Goal: Task Accomplishment & Management: Use online tool/utility

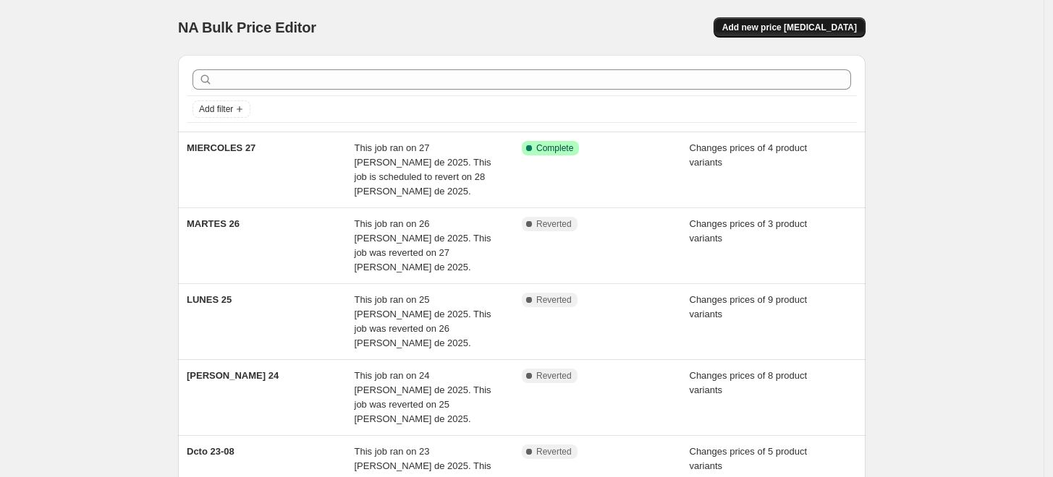
click at [778, 27] on span "Add new price change job" at bounding box center [789, 28] width 135 height 12
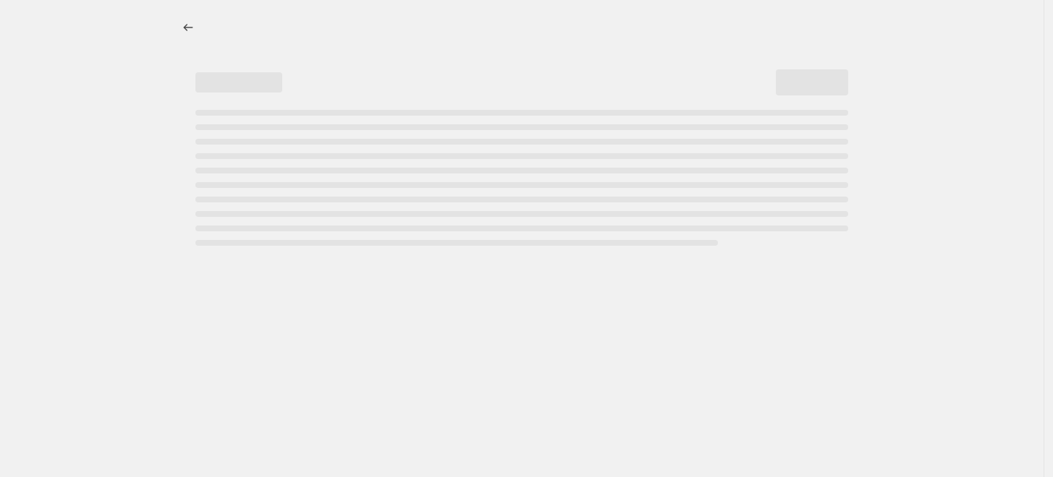
select select "percentage"
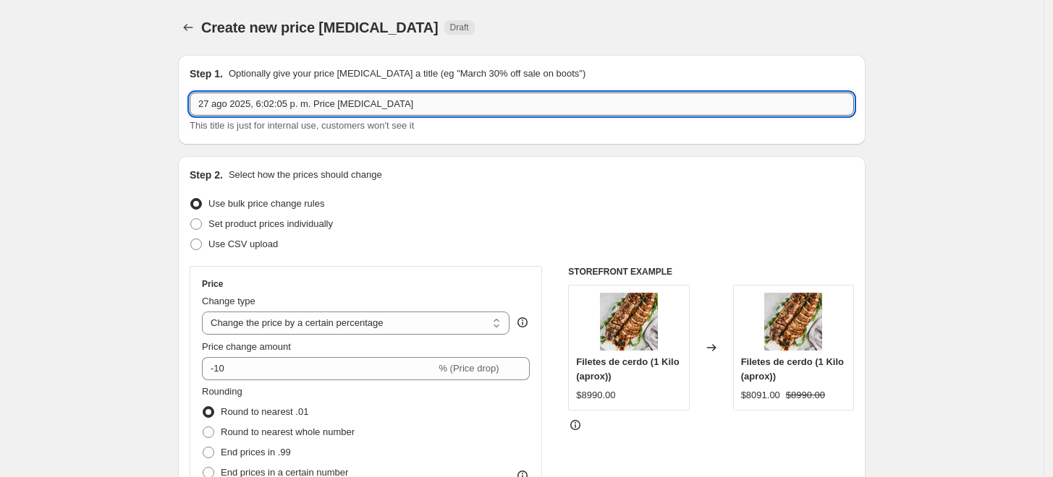
click at [394, 98] on input "27 ago 2025, 6:02:05 p. m. Price change job" at bounding box center [522, 104] width 664 height 23
type input "JUEVES 28"
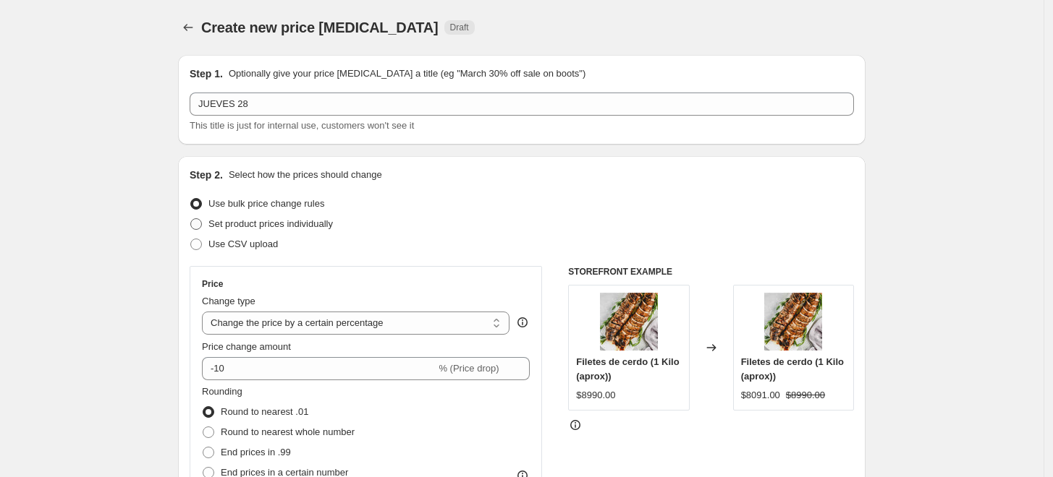
drag, startPoint x: 394, startPoint y: 98, endPoint x: 253, endPoint y: 230, distance: 192.9
click at [253, 229] on span "Set product prices individually" at bounding box center [270, 223] width 124 height 11
click at [191, 219] on input "Set product prices individually" at bounding box center [190, 218] width 1 height 1
radio input "true"
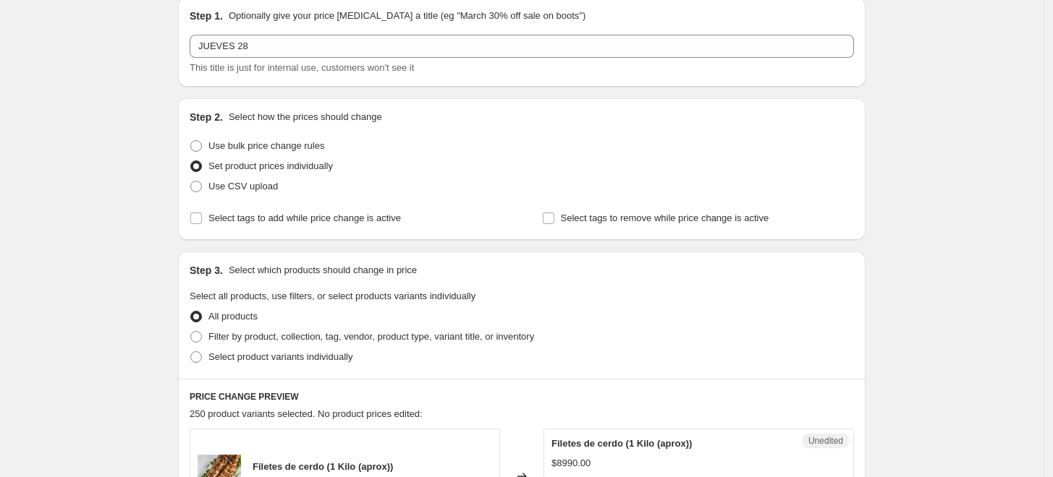
scroll to position [59, 0]
click at [307, 215] on span "Select tags to add while price change is active" at bounding box center [304, 216] width 192 height 11
click at [202, 215] on input "Select tags to add while price change is active" at bounding box center [196, 217] width 12 height 12
checkbox input "true"
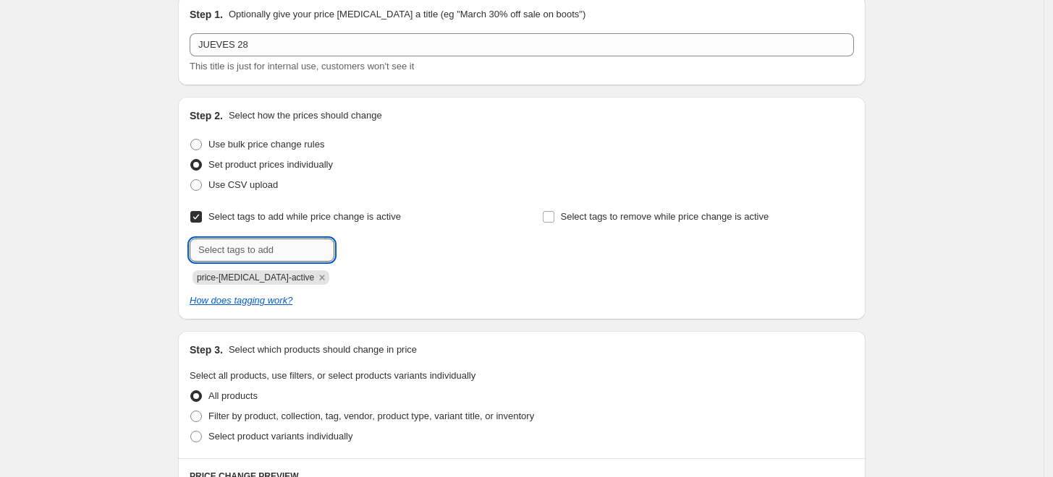
click at [299, 260] on input "text" at bounding box center [262, 250] width 145 height 23
type input "descuentos"
click at [315, 277] on icon "Remove price-change-job-active" at bounding box center [321, 277] width 13 height 13
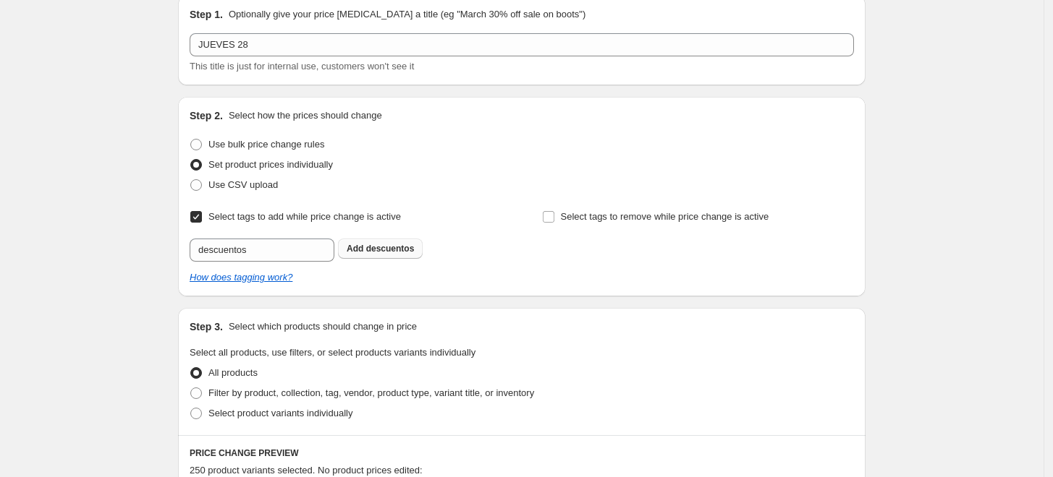
click at [392, 249] on span "descuentos" at bounding box center [390, 249] width 48 height 10
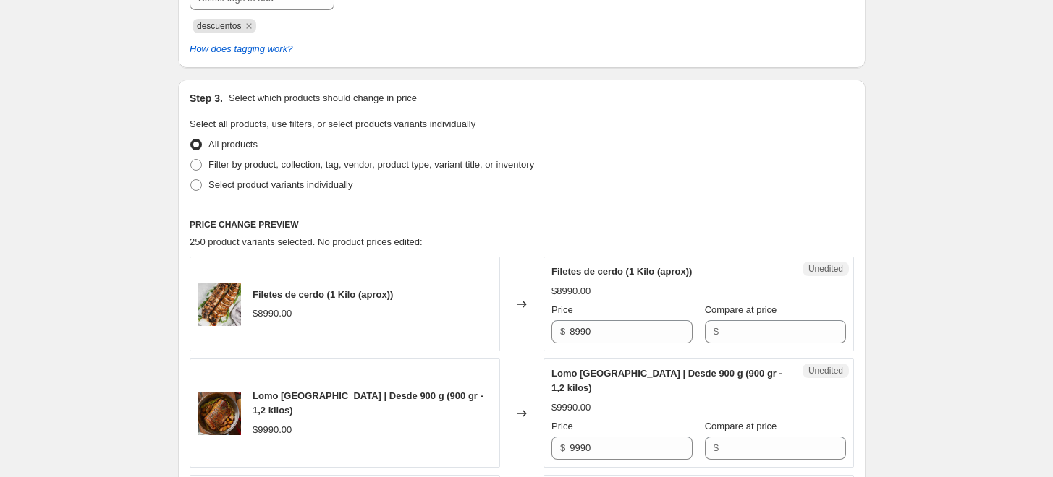
scroll to position [317, 0]
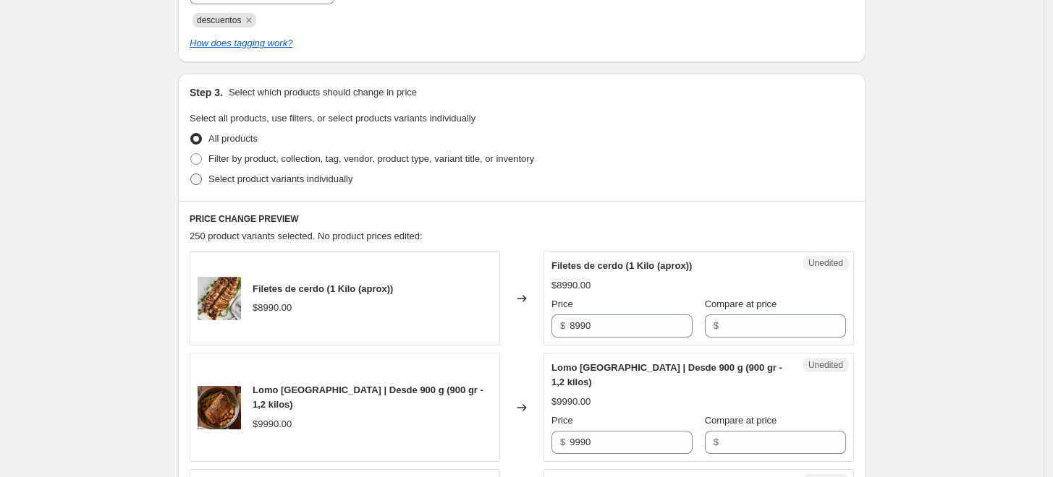
click at [295, 177] on span "Select product variants individually" at bounding box center [280, 179] width 144 height 11
click at [191, 174] on input "Select product variants individually" at bounding box center [190, 174] width 1 height 1
radio input "true"
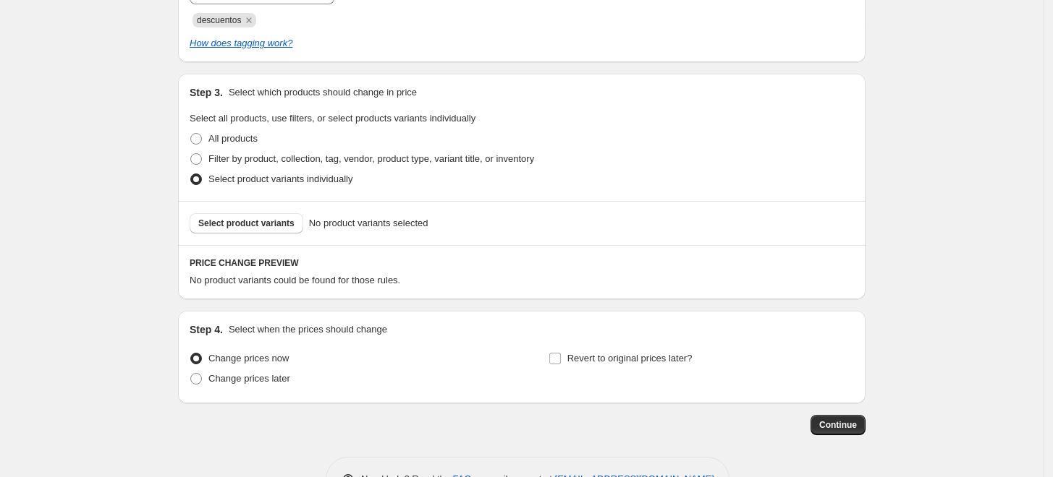
scroll to position [362, 0]
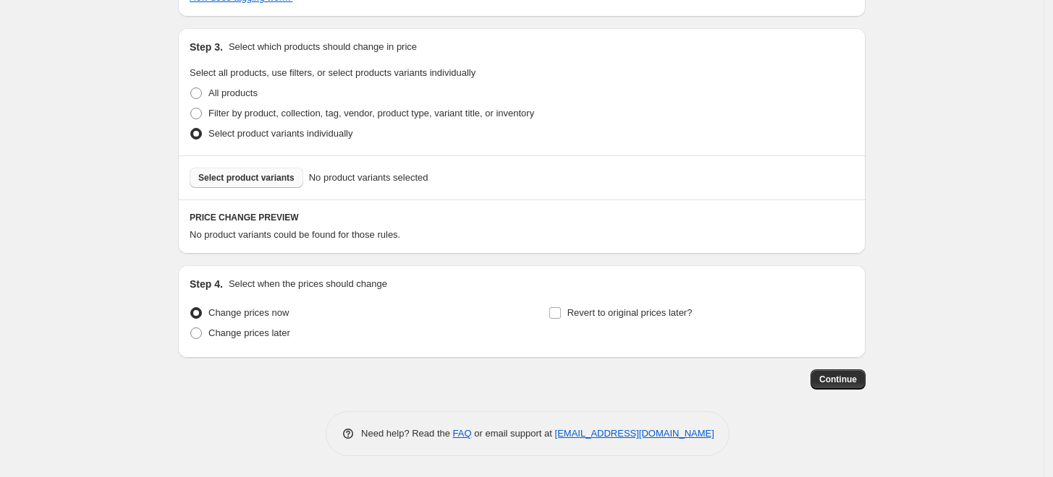
click at [295, 182] on button "Select product variants" at bounding box center [247, 178] width 114 height 20
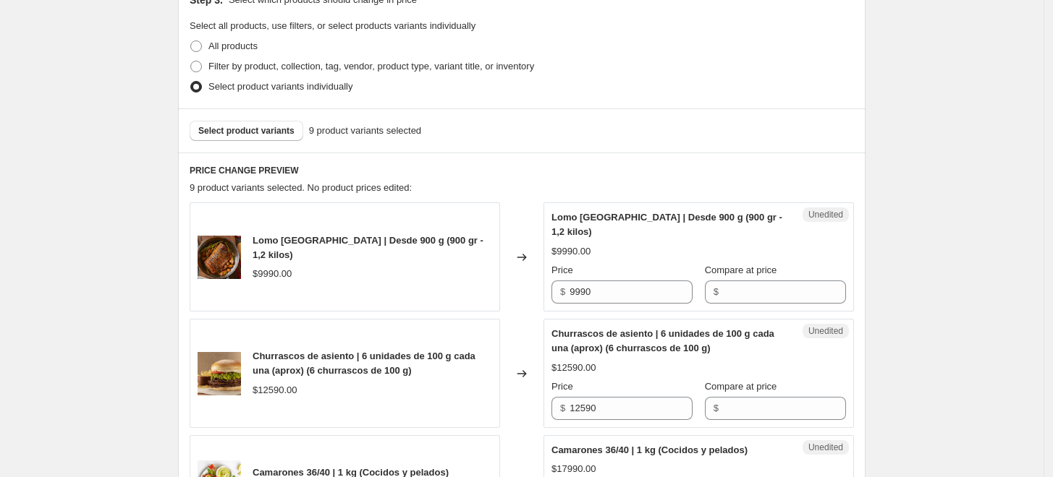
scroll to position [452, 0]
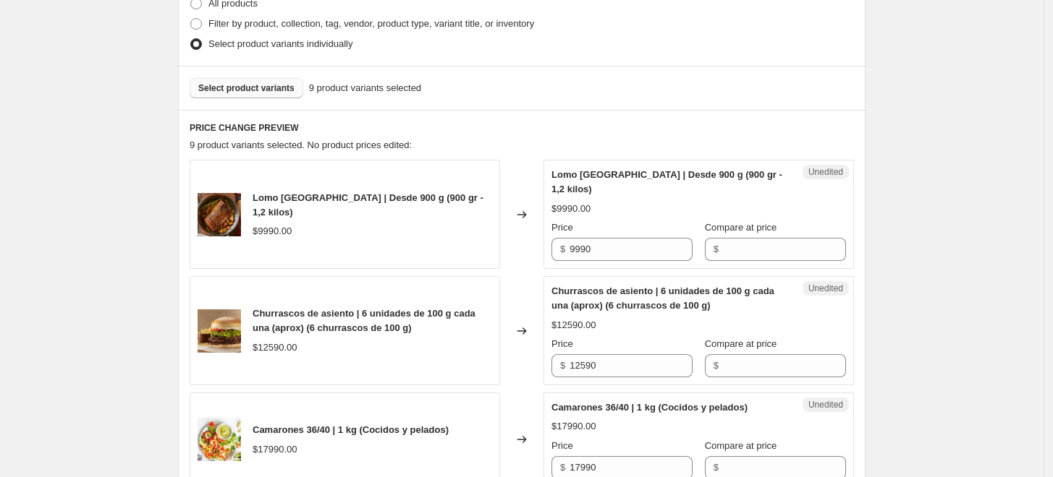
click at [231, 92] on span "Select product variants" at bounding box center [246, 88] width 96 height 12
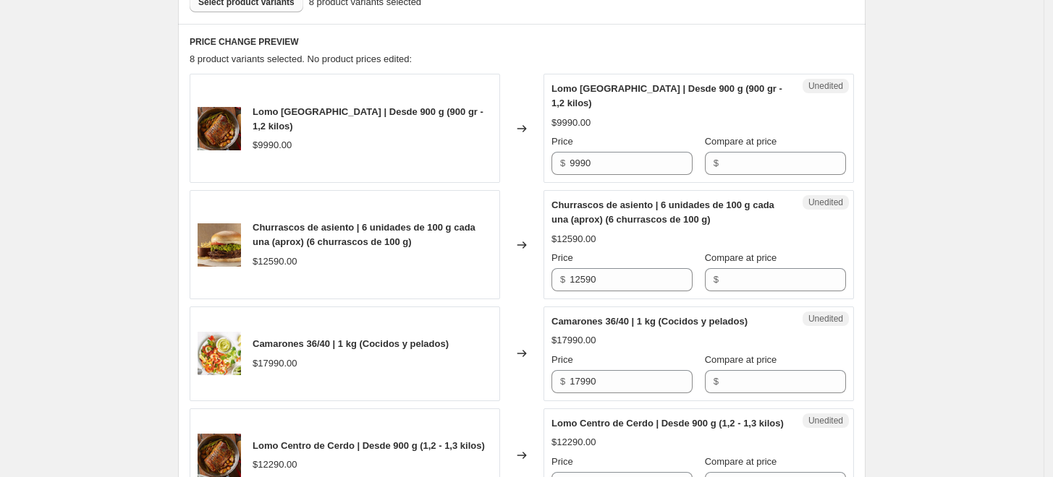
scroll to position [538, 0]
click at [633, 169] on input "9990" at bounding box center [630, 163] width 123 height 23
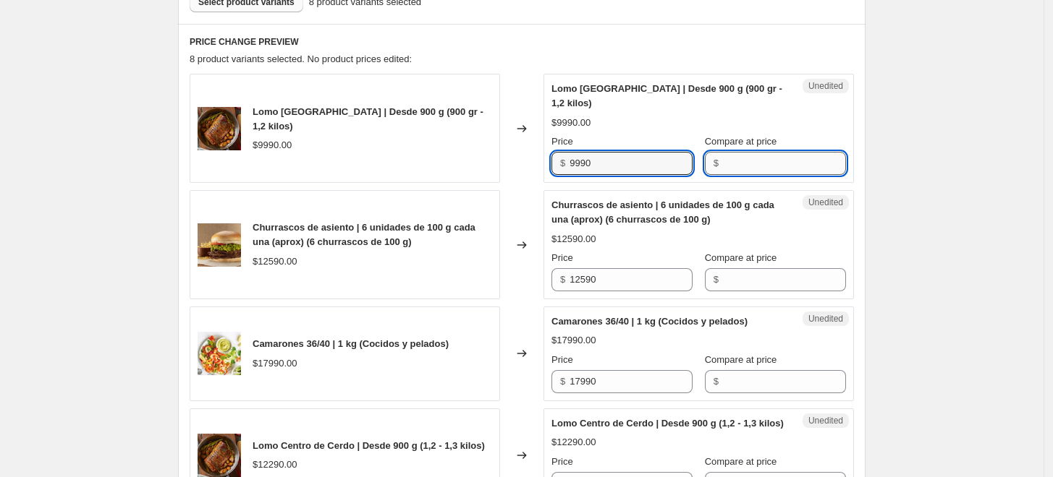
click at [725, 163] on input "Compare at price" at bounding box center [784, 163] width 123 height 23
paste input "9990"
type input "9990"
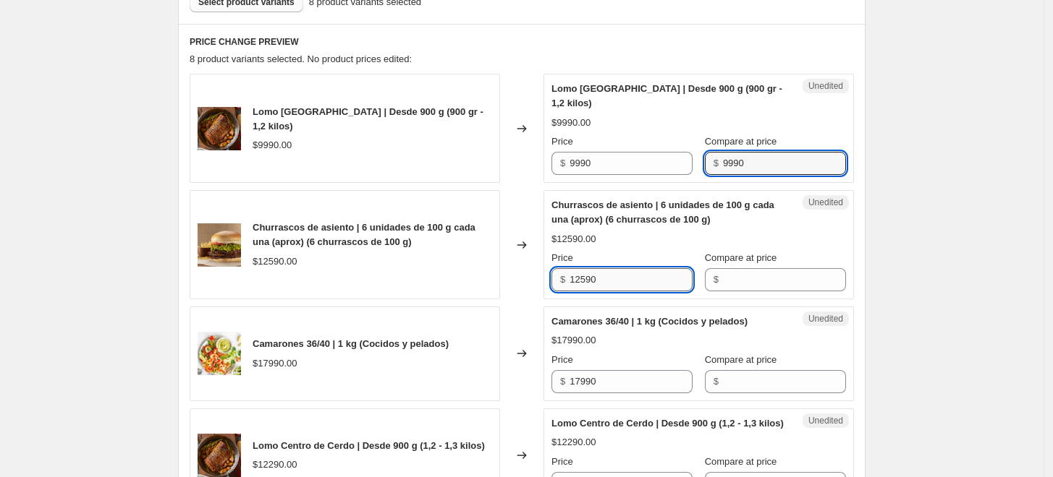
click at [621, 284] on input "12590" at bounding box center [630, 279] width 123 height 23
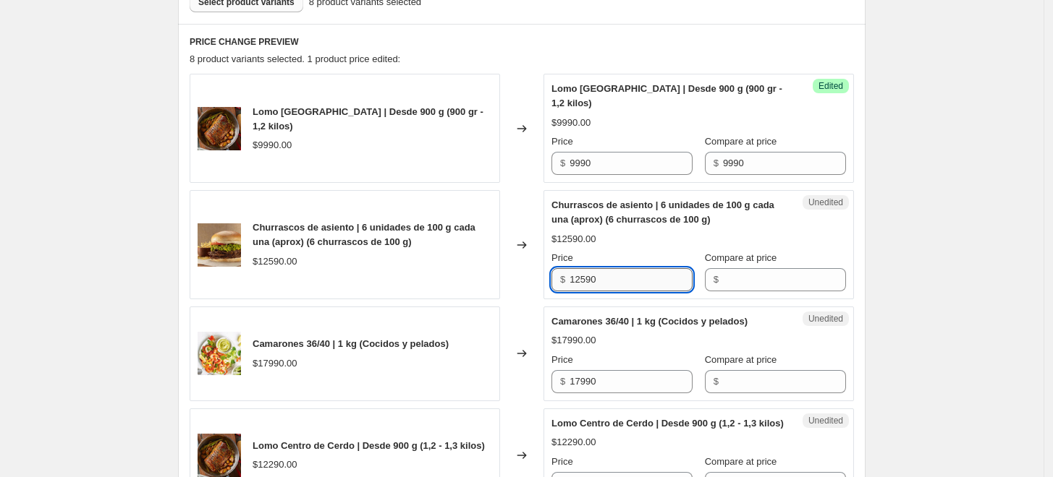
click at [621, 284] on input "12590" at bounding box center [630, 279] width 123 height 23
click at [784, 284] on input "Compare at price" at bounding box center [784, 279] width 123 height 23
paste input "12590"
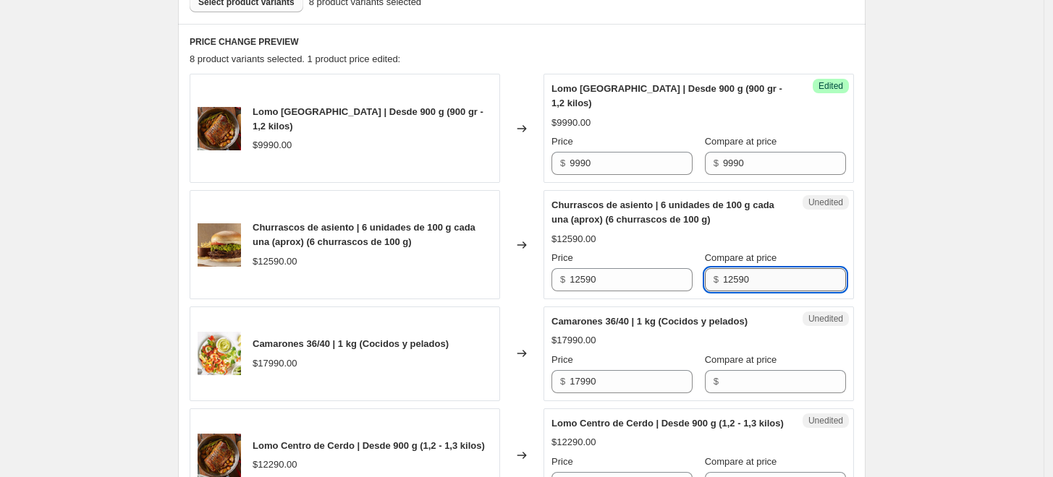
scroll to position [660, 0]
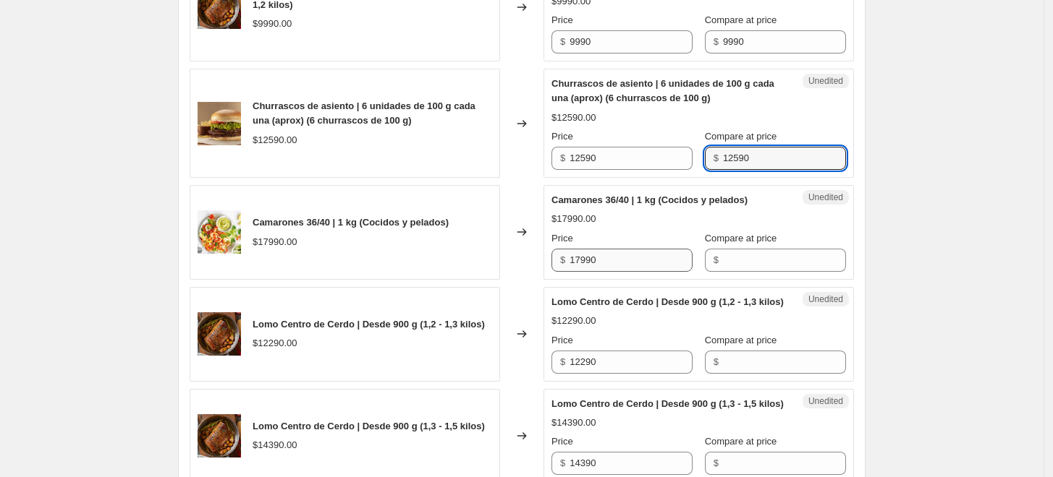
type input "12590"
click at [661, 268] on input "17990" at bounding box center [630, 260] width 123 height 23
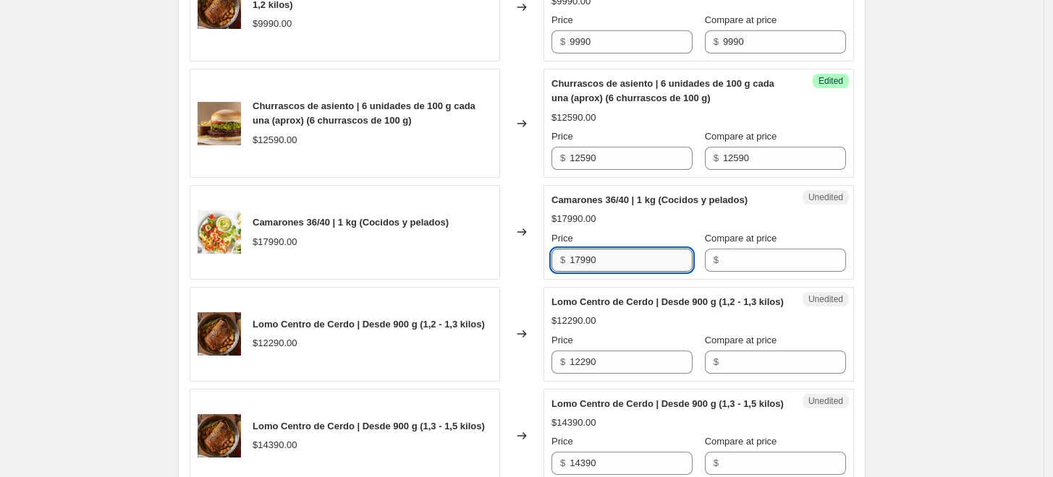
click at [661, 268] on input "17990" at bounding box center [630, 260] width 123 height 23
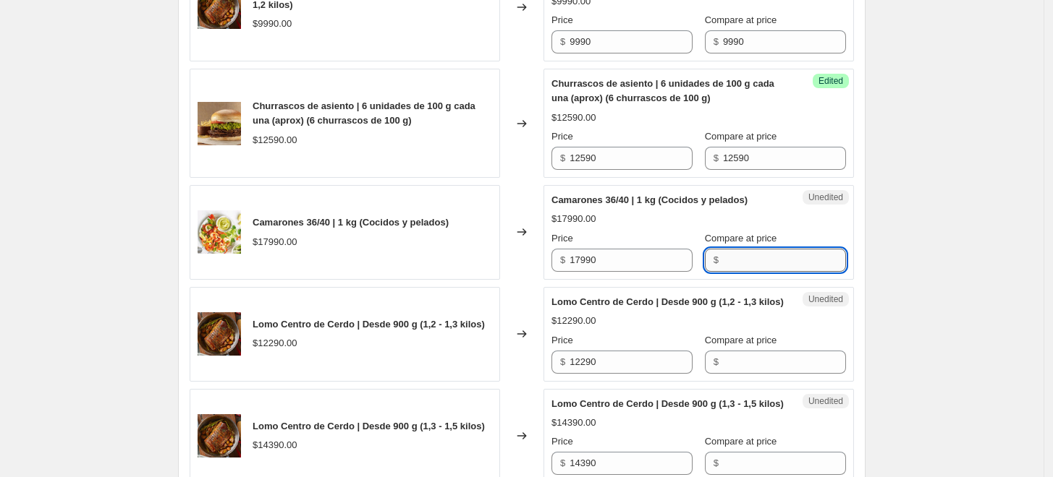
click at [723, 261] on input "Compare at price" at bounding box center [784, 260] width 123 height 23
paste input "17990"
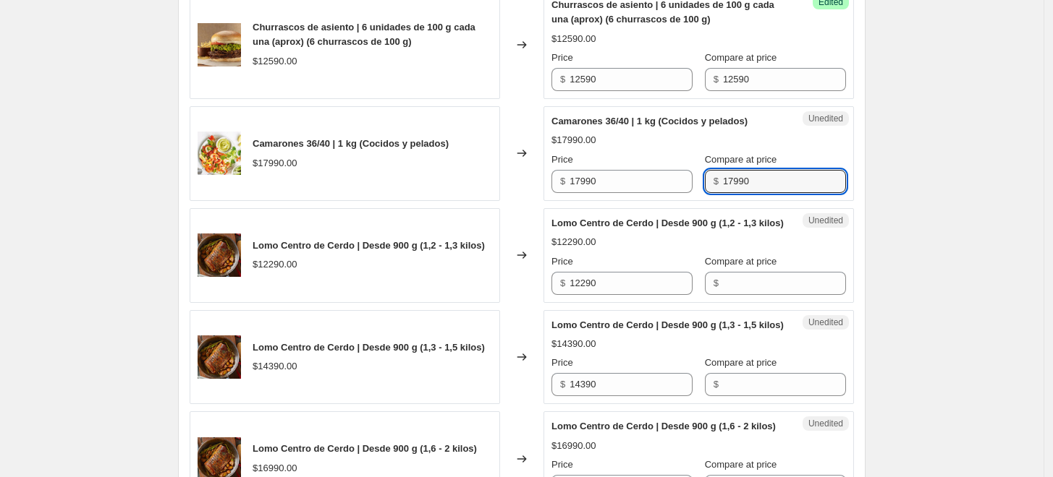
scroll to position [744, 0]
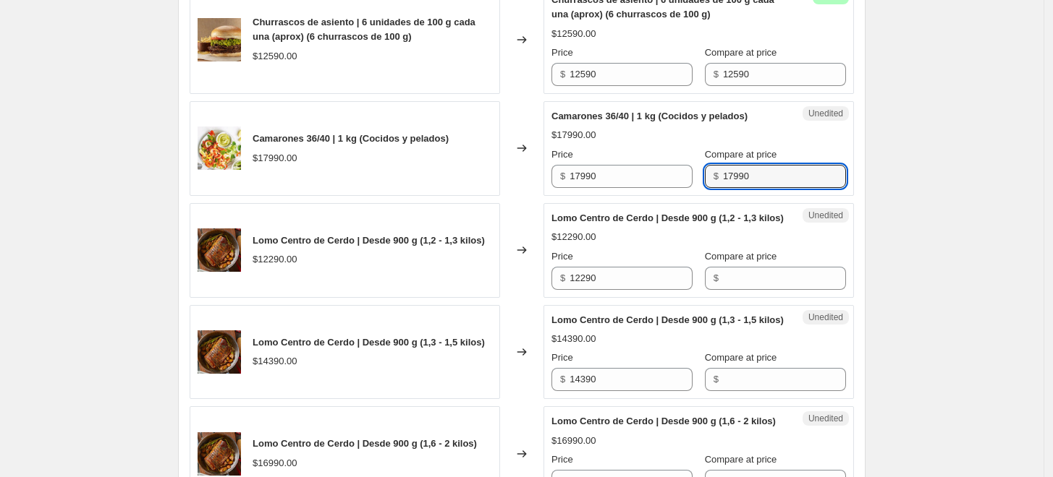
type input "17990"
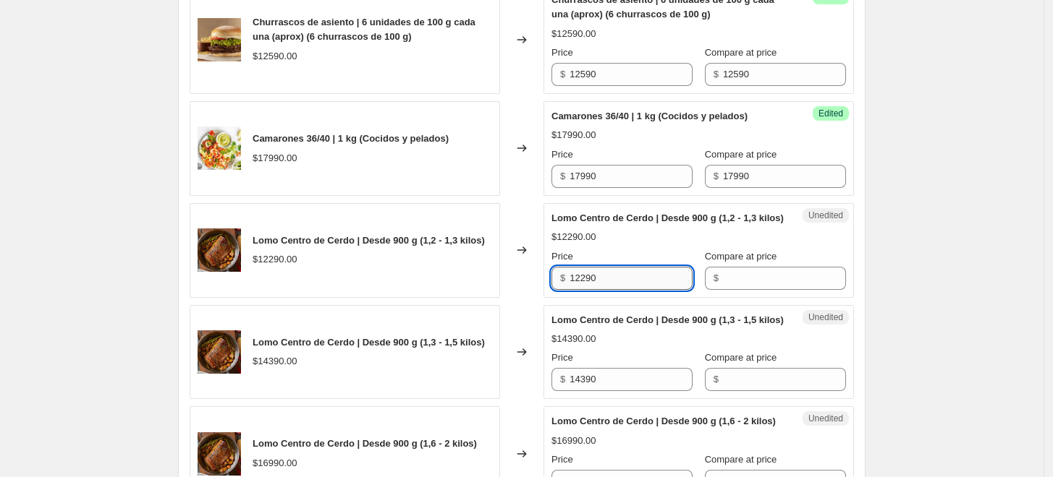
drag, startPoint x: 626, startPoint y: 303, endPoint x: 616, endPoint y: 292, distance: 14.8
click at [616, 290] on input "12290" at bounding box center [630, 278] width 123 height 23
click at [723, 290] on input "Compare at price" at bounding box center [784, 278] width 123 height 23
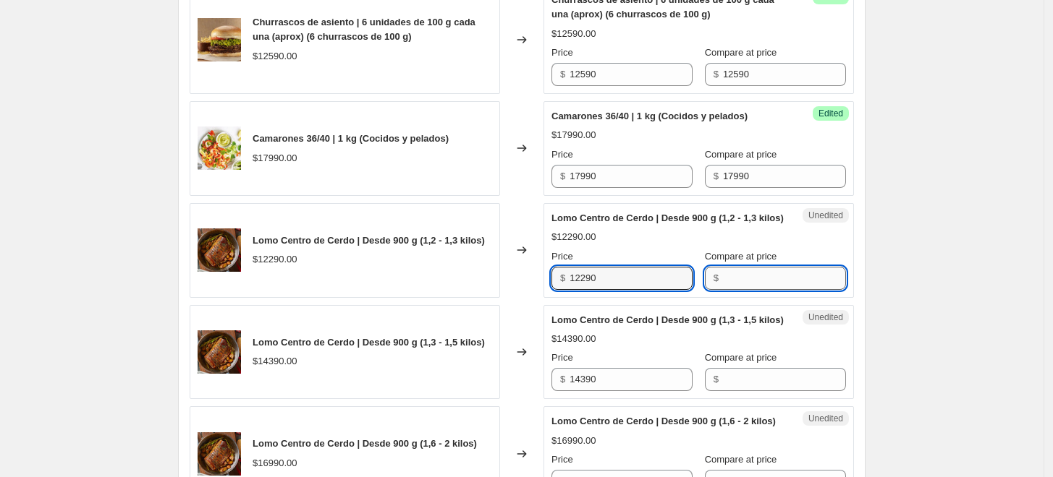
paste input "12290"
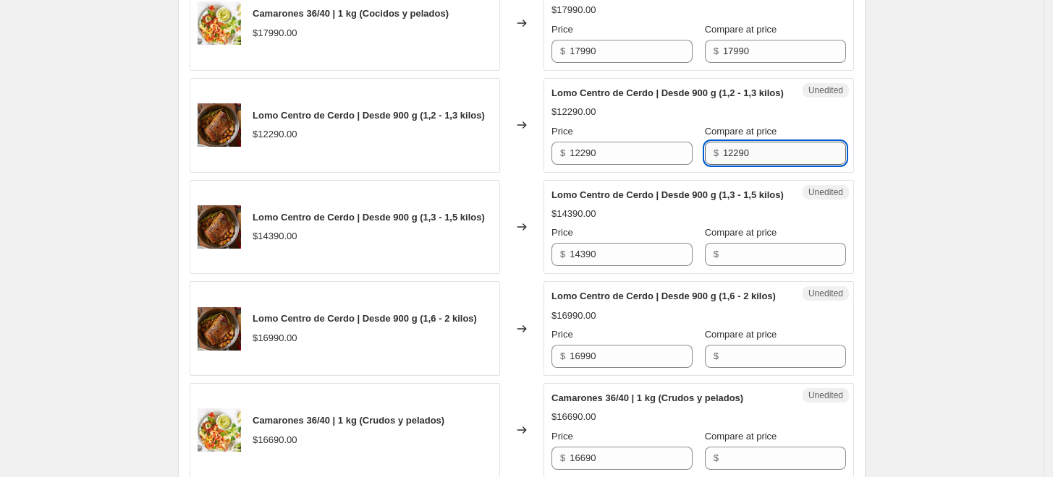
scroll to position [891, 0]
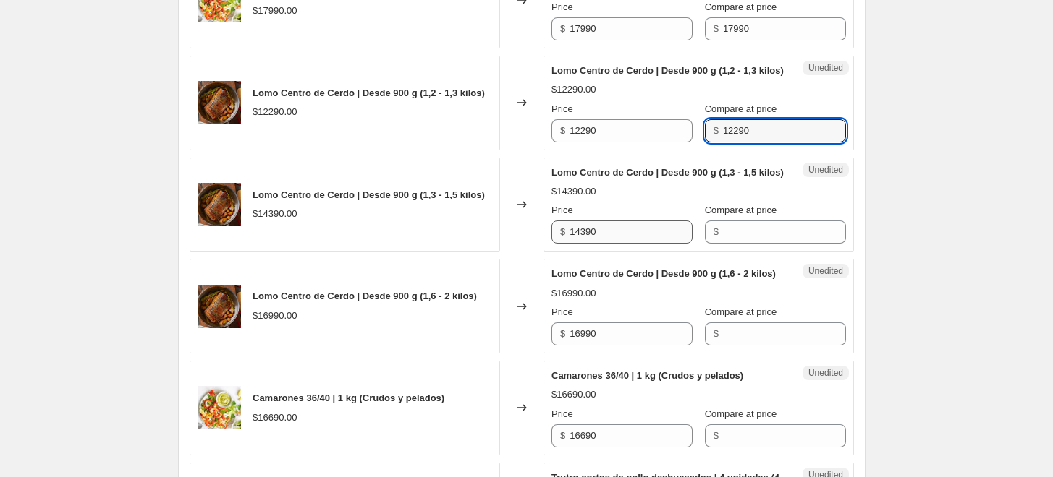
type input "12290"
click at [654, 244] on input "14390" at bounding box center [630, 232] width 123 height 23
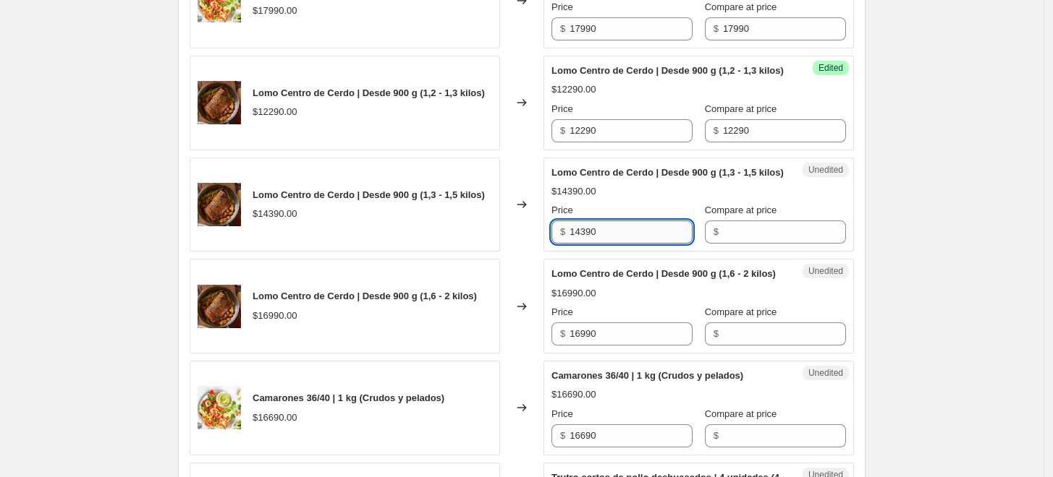
click at [654, 244] on input "14390" at bounding box center [630, 232] width 123 height 23
click at [747, 244] on input "Compare at price" at bounding box center [784, 232] width 123 height 23
paste input "14390"
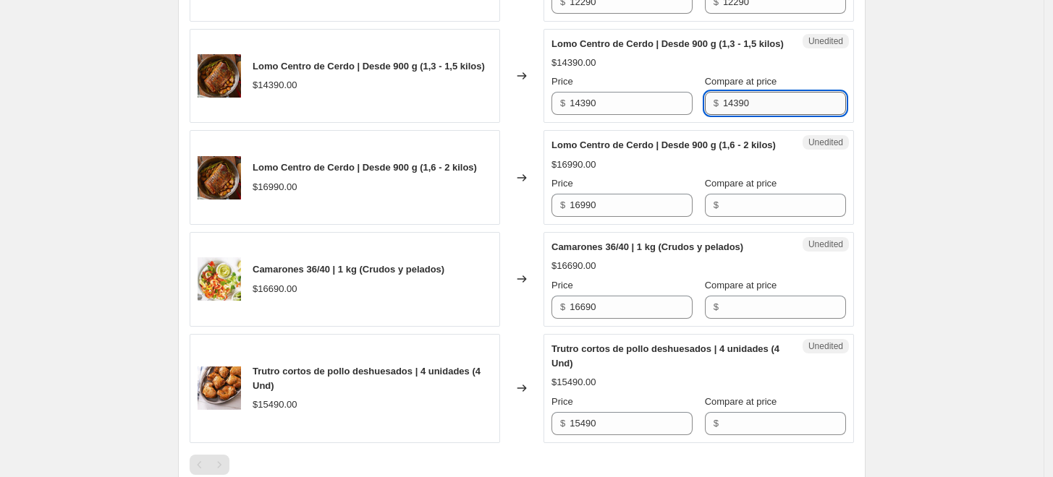
scroll to position [1021, 0]
type input "14390"
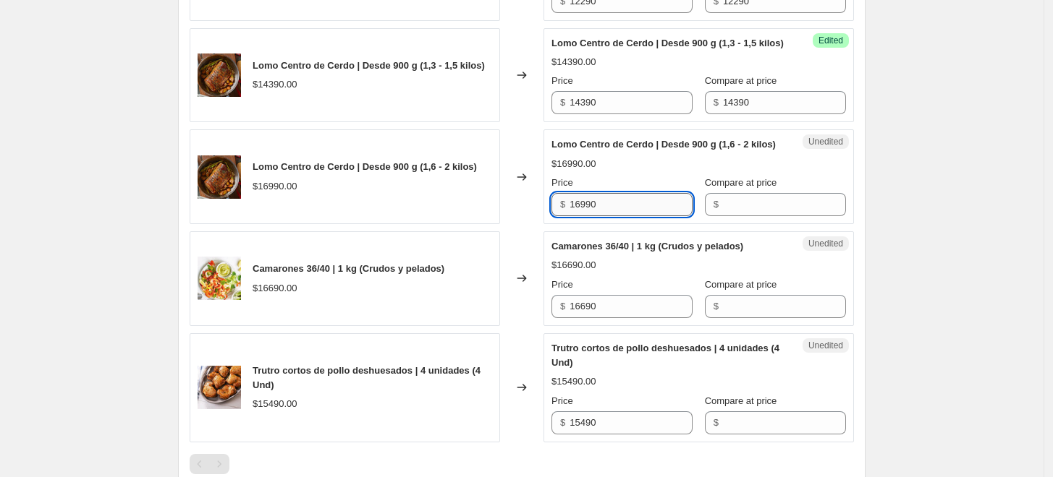
click at [664, 216] on input "16990" at bounding box center [630, 204] width 123 height 23
click at [741, 216] on input "Compare at price" at bounding box center [784, 204] width 123 height 23
paste input "16990"
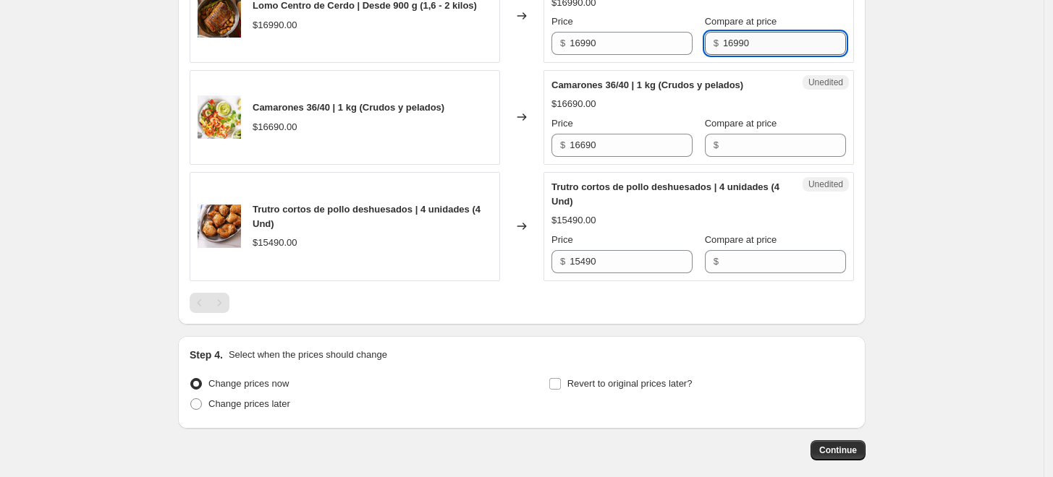
scroll to position [1191, 0]
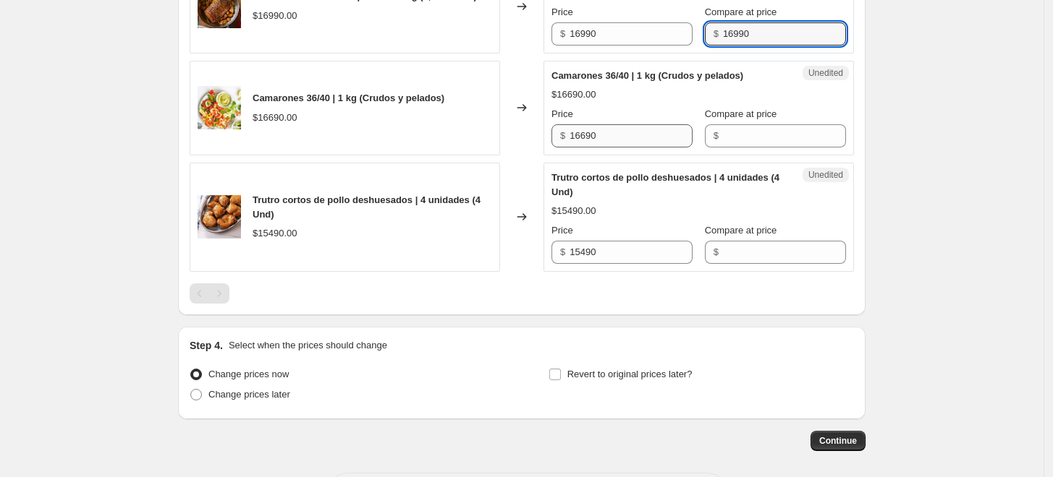
type input "16990"
click at [645, 148] on input "16690" at bounding box center [630, 135] width 123 height 23
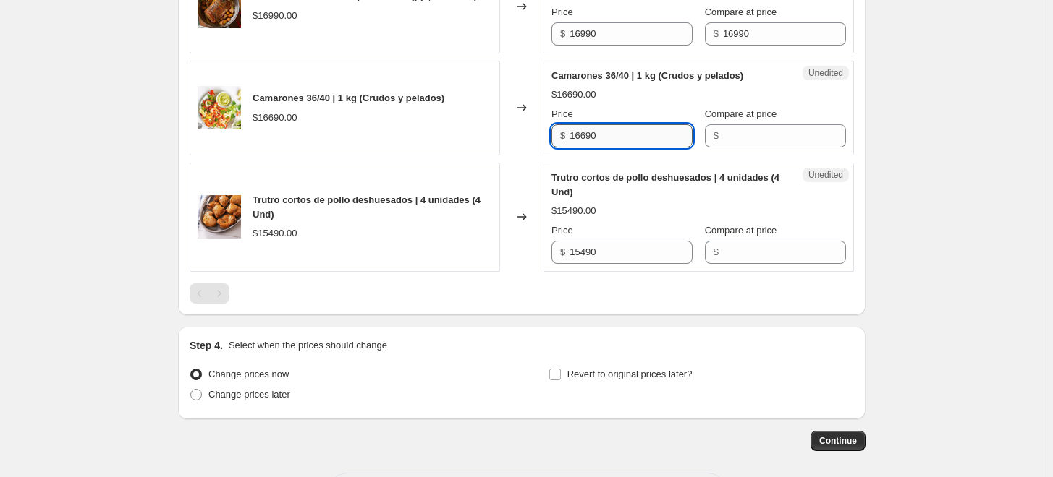
click at [645, 148] on input "16690" at bounding box center [630, 135] width 123 height 23
click at [726, 148] on input "Compare at price" at bounding box center [784, 135] width 123 height 23
paste input "16690"
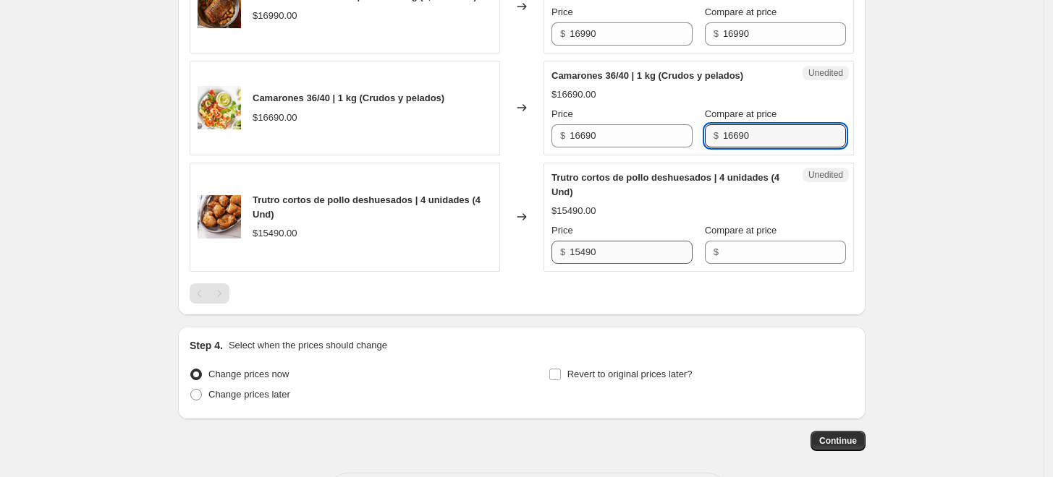
type input "16690"
click at [637, 264] on input "15490" at bounding box center [630, 252] width 123 height 23
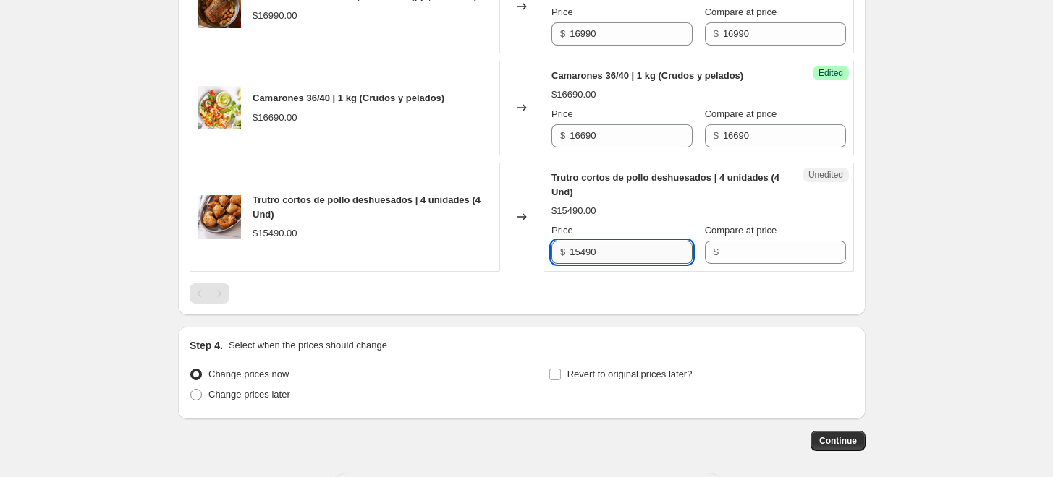
click at [637, 264] on input "15490" at bounding box center [630, 252] width 123 height 23
click at [755, 264] on input "Compare at price" at bounding box center [784, 252] width 123 height 23
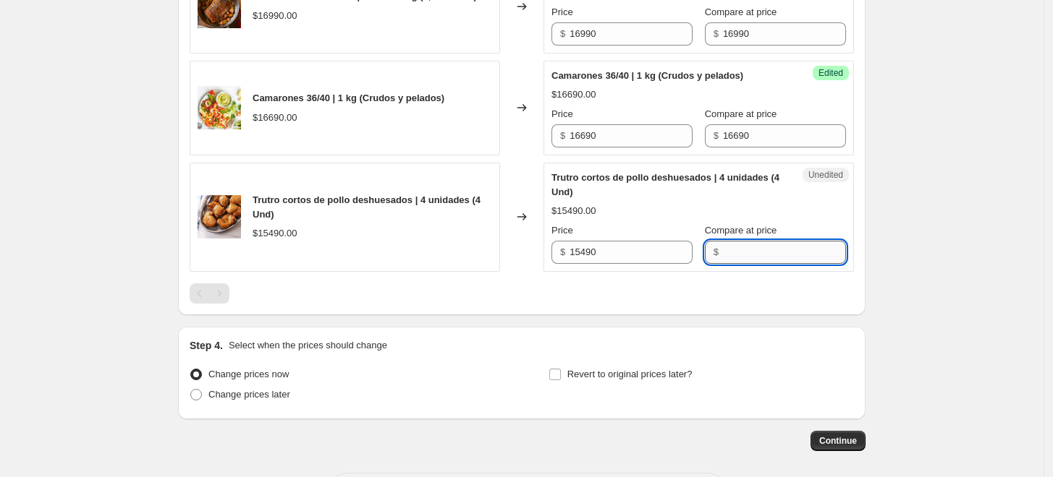
paste input "15490"
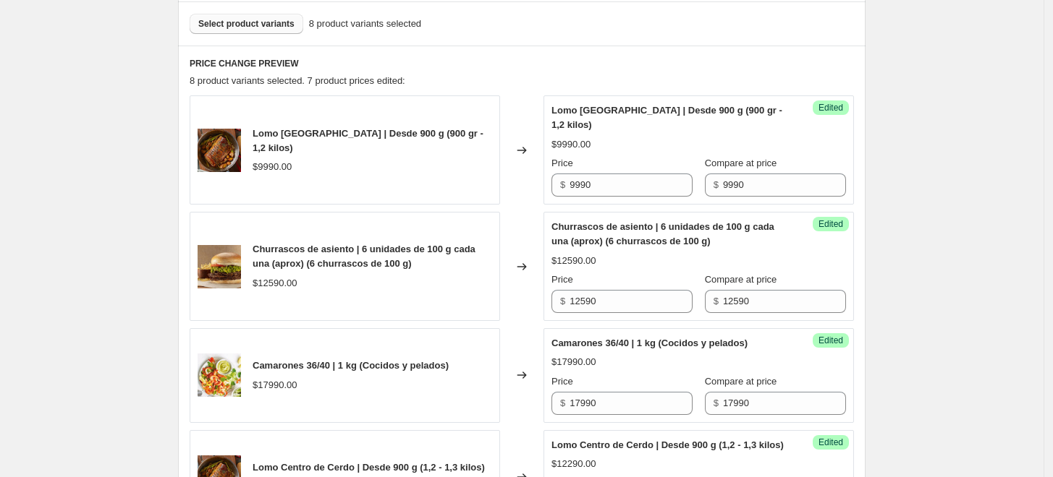
scroll to position [517, 0]
type input "15490"
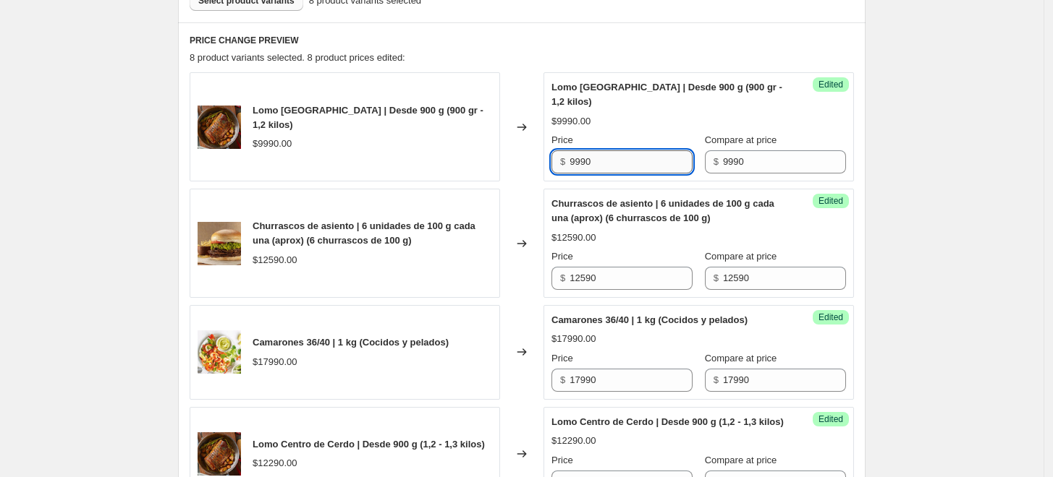
click at [626, 153] on input "9990" at bounding box center [630, 161] width 123 height 23
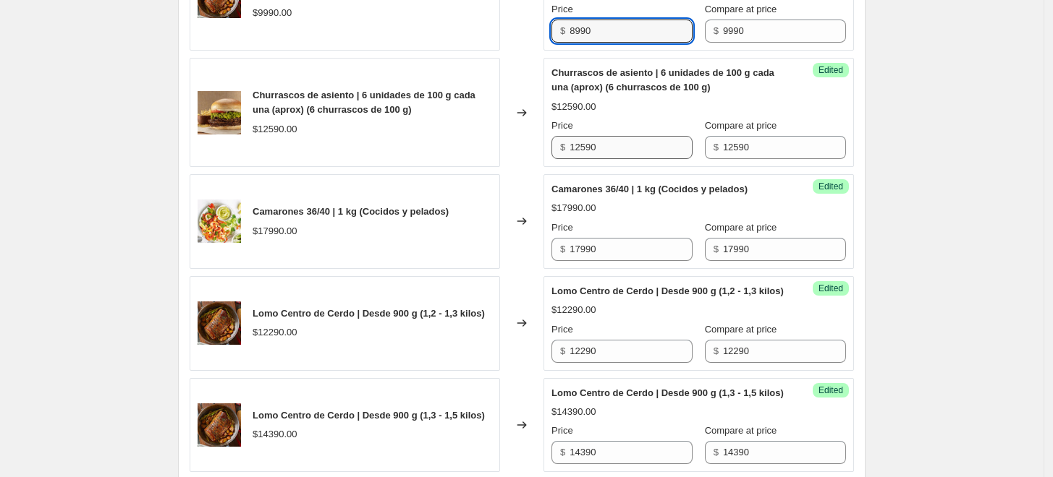
scroll to position [683, 0]
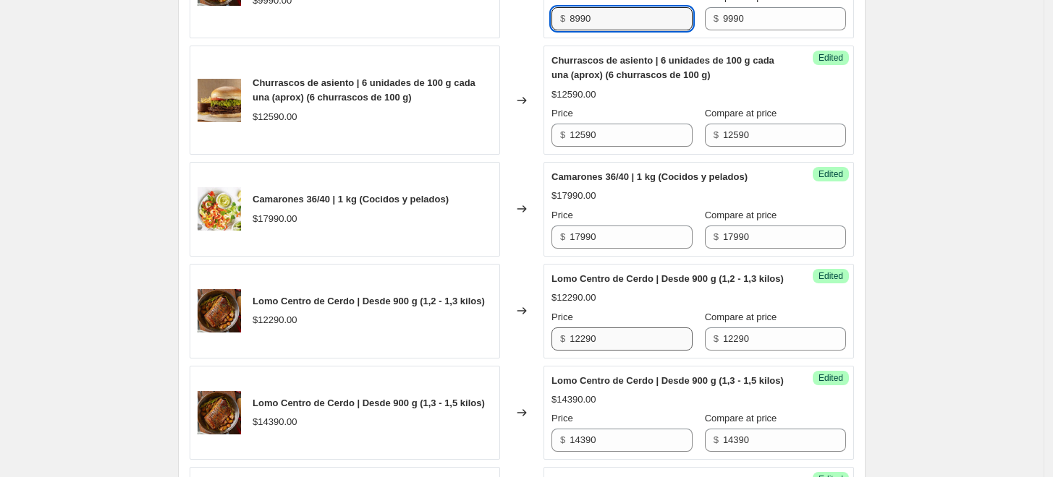
type input "8990"
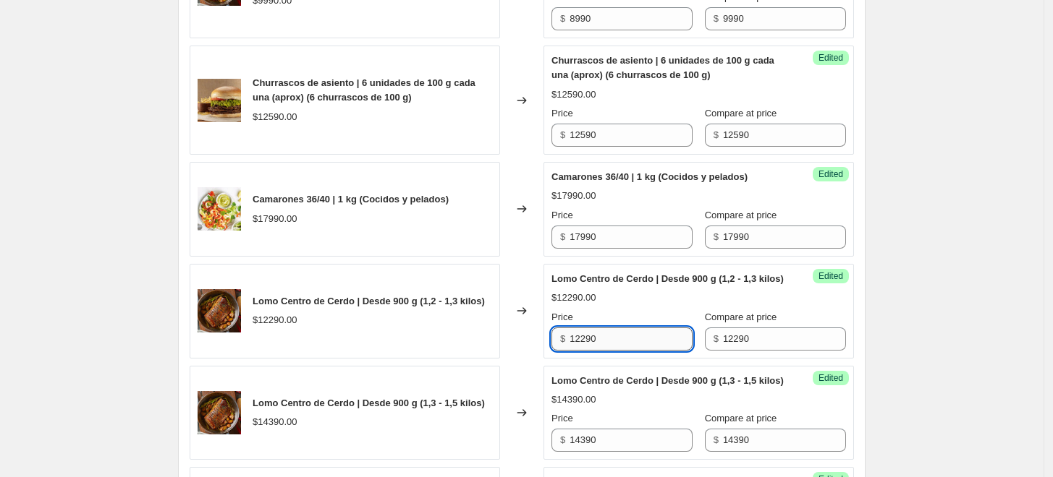
click at [612, 346] on input "12290" at bounding box center [630, 339] width 123 height 23
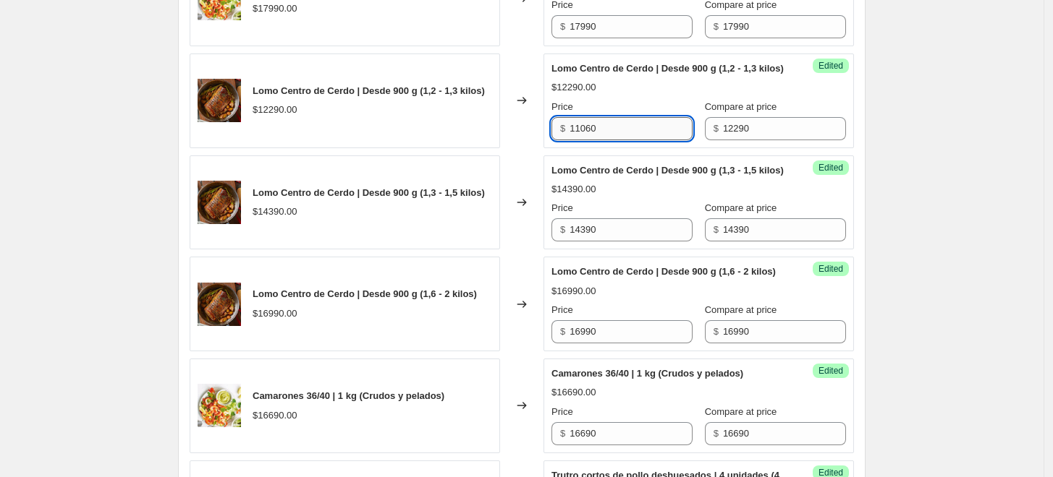
scroll to position [896, 0]
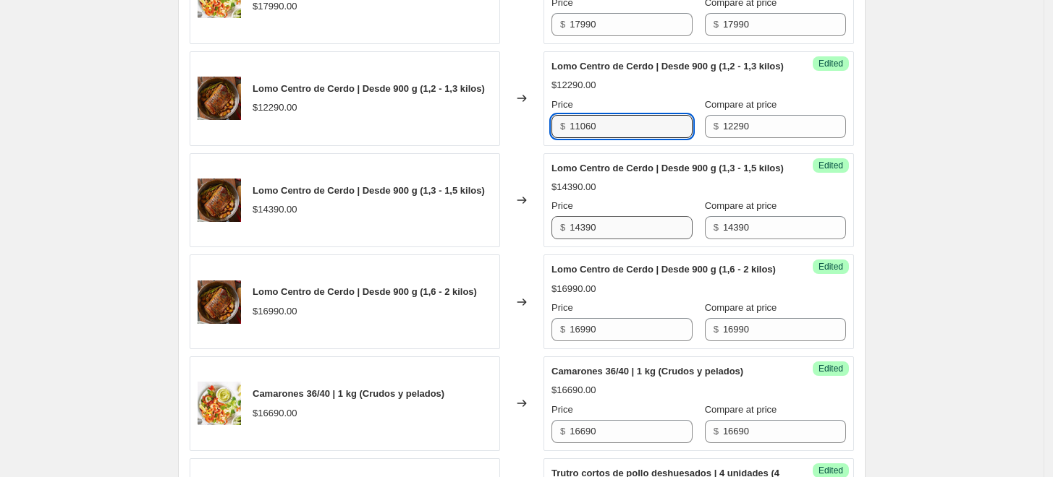
type input "11060"
click at [621, 239] on input "14390" at bounding box center [630, 227] width 123 height 23
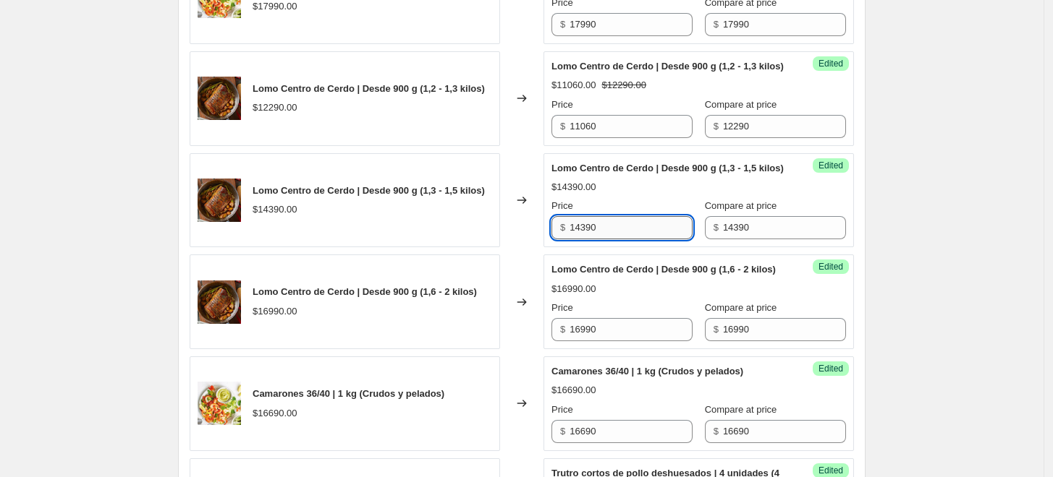
click at [621, 239] on input "14390" at bounding box center [630, 227] width 123 height 23
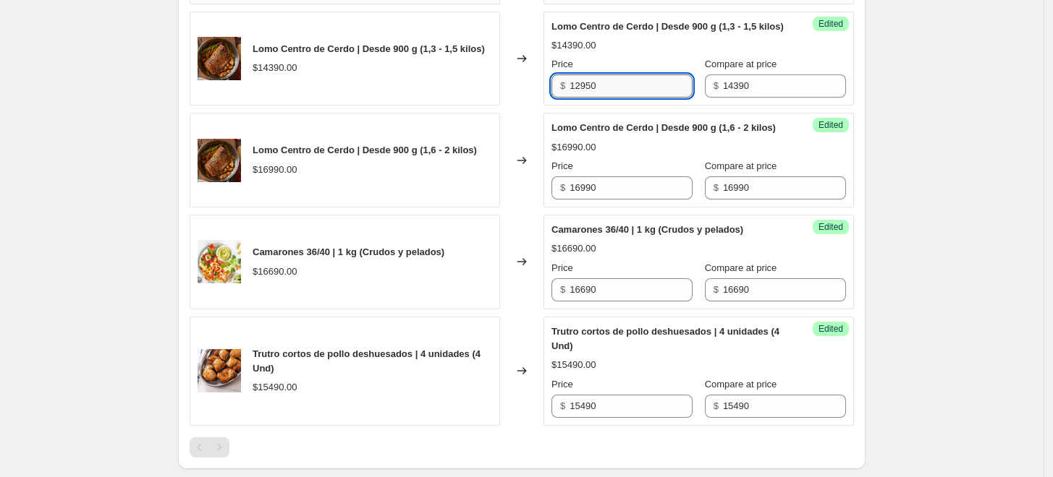
scroll to position [1057, 0]
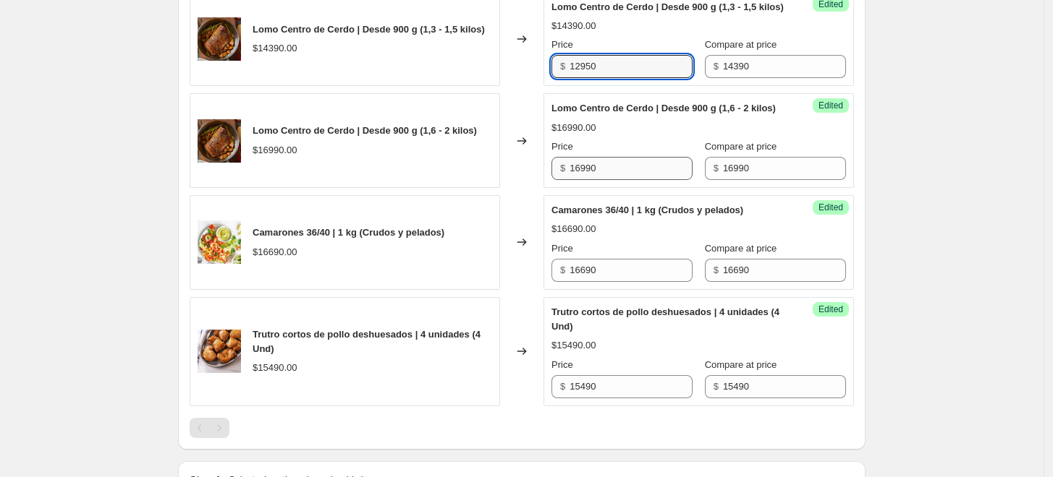
type input "12950"
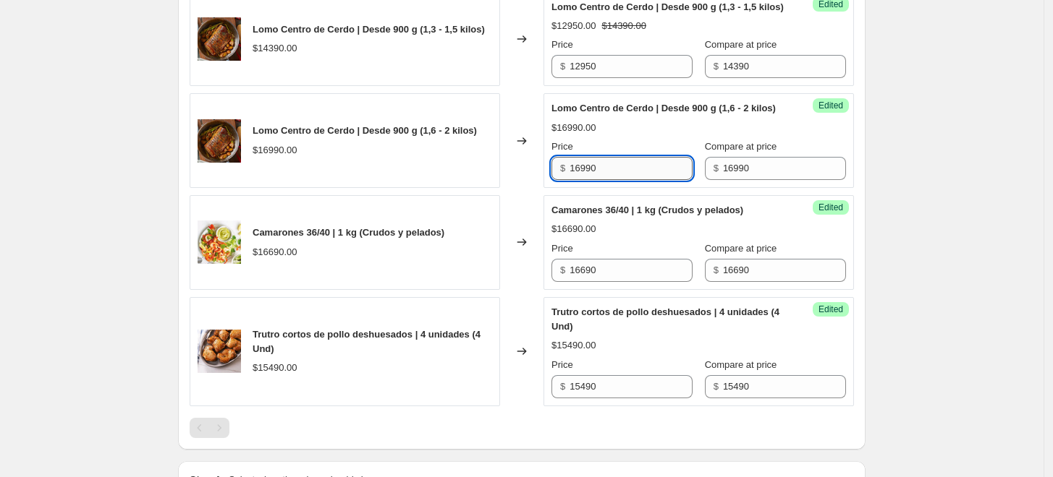
click at [612, 180] on input "16990" at bounding box center [630, 168] width 123 height 23
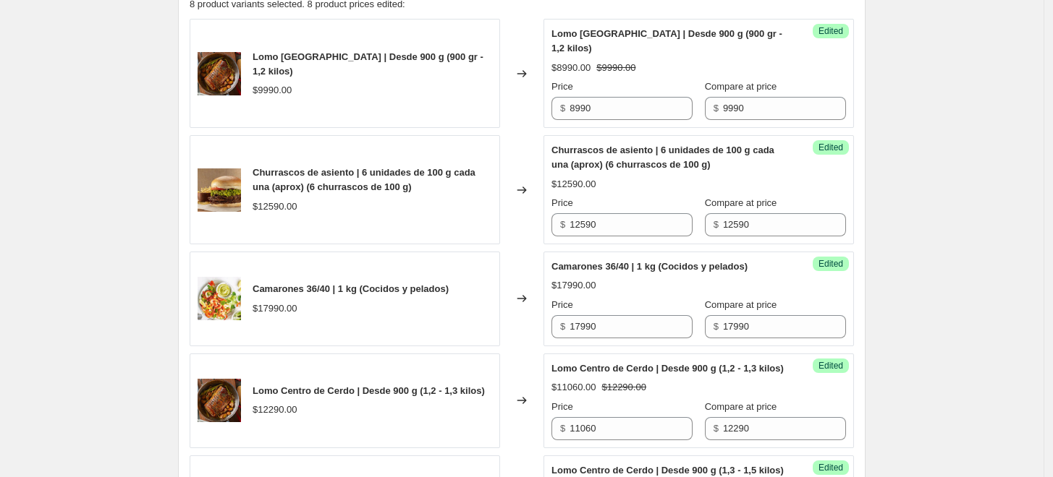
scroll to position [592, 0]
type input "15290"
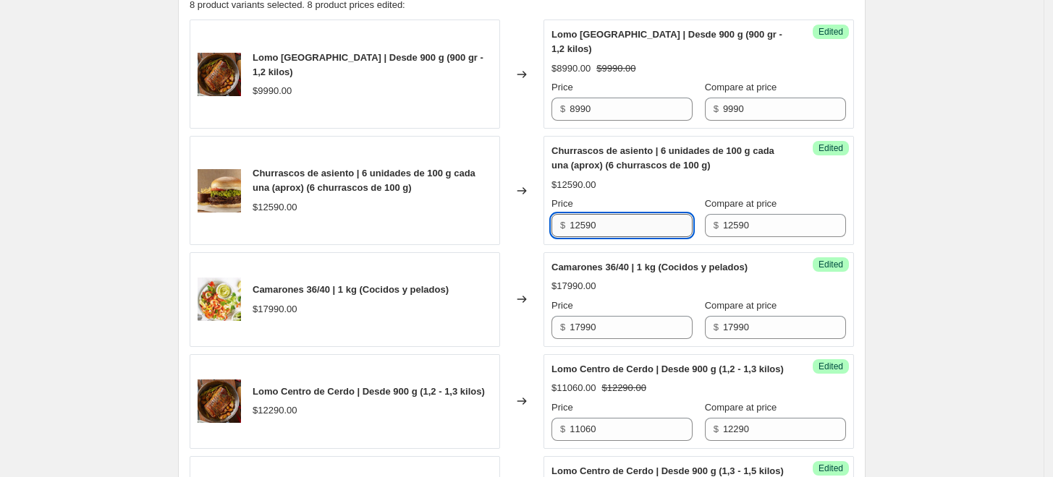
click at [631, 224] on input "12590" at bounding box center [630, 225] width 123 height 23
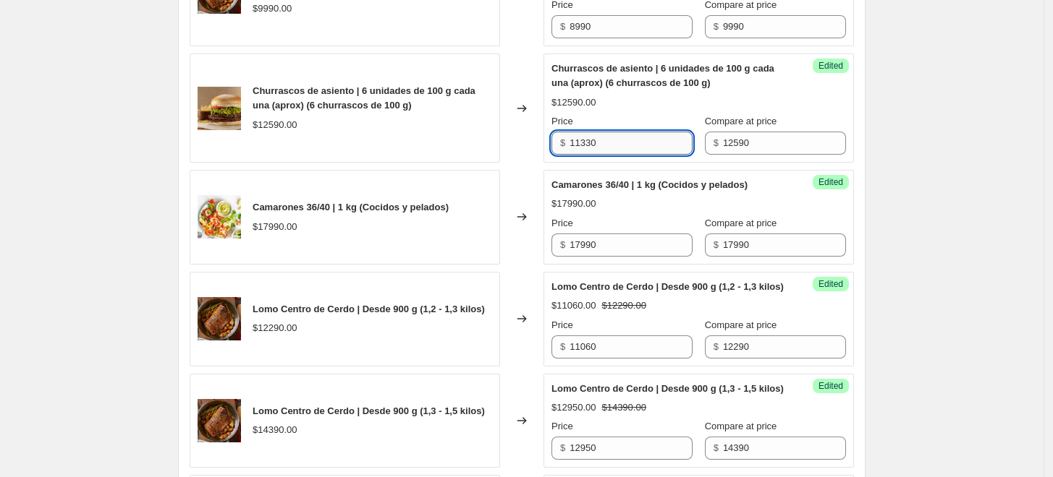
scroll to position [676, 0]
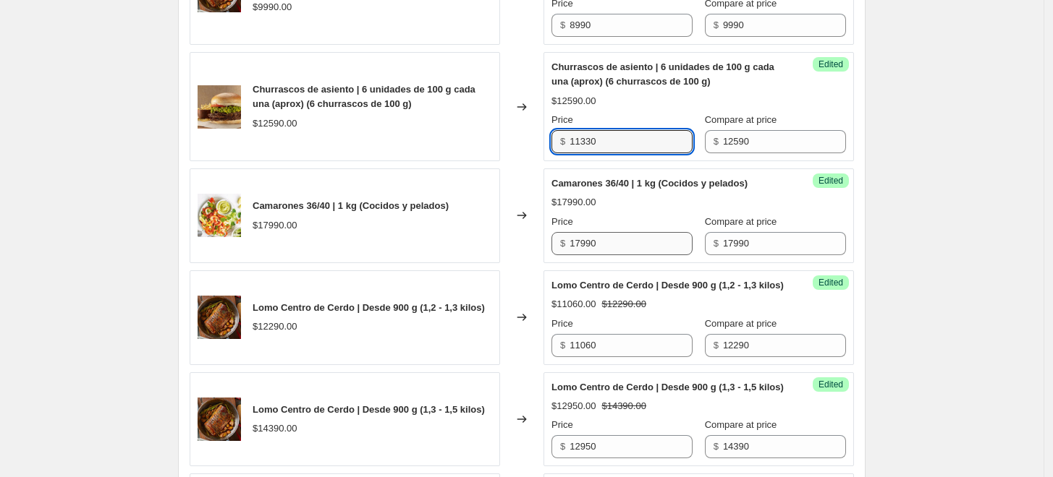
type input "11330"
click at [629, 234] on input "17990" at bounding box center [630, 243] width 123 height 23
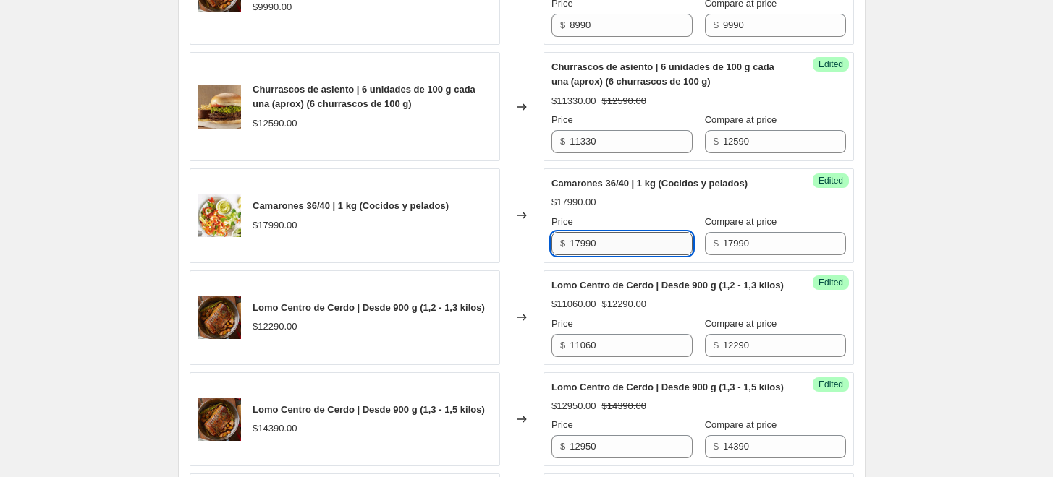
click at [604, 242] on input "17990" at bounding box center [630, 243] width 123 height 23
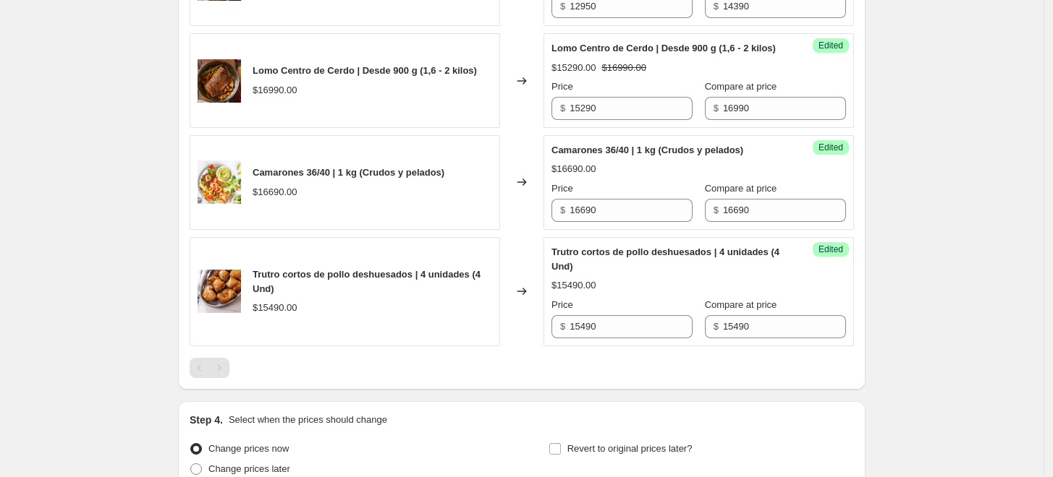
scroll to position [1118, 0]
type input "16190"
click at [626, 221] on input "16690" at bounding box center [630, 209] width 123 height 23
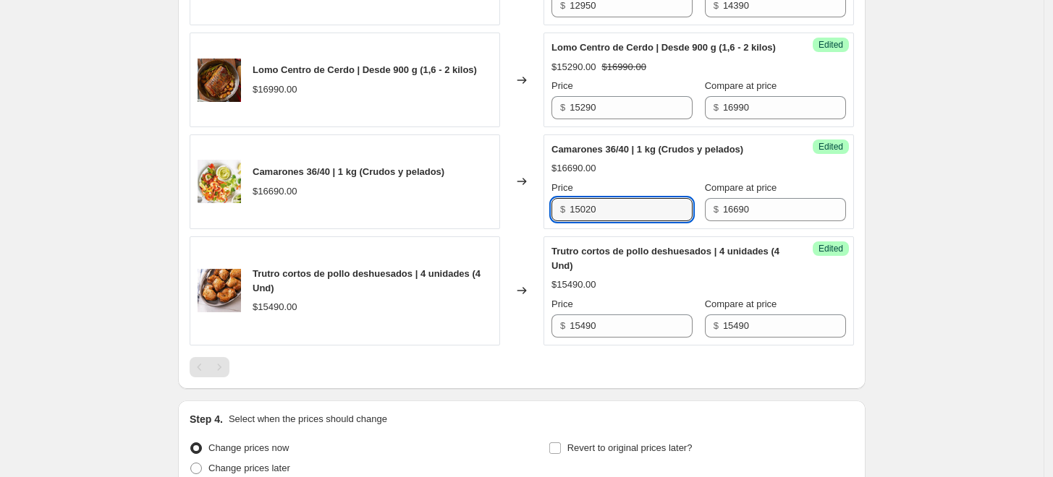
type input "15020"
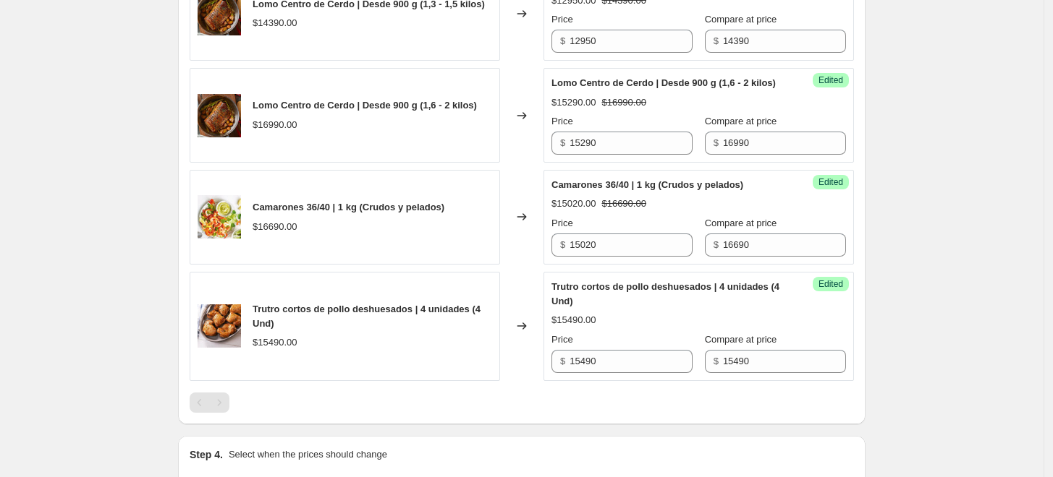
scroll to position [1134, 0]
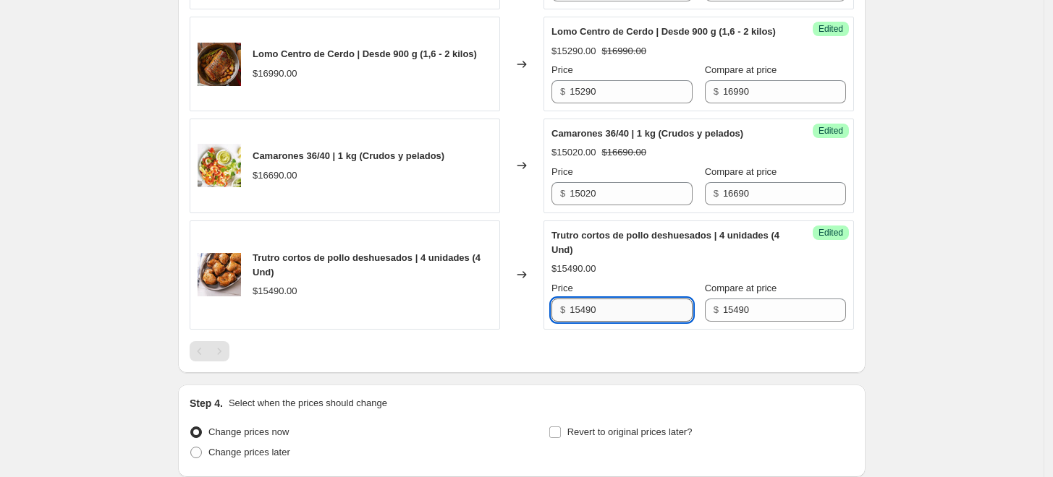
click at [647, 322] on input "15490" at bounding box center [630, 310] width 123 height 23
type input "11610"
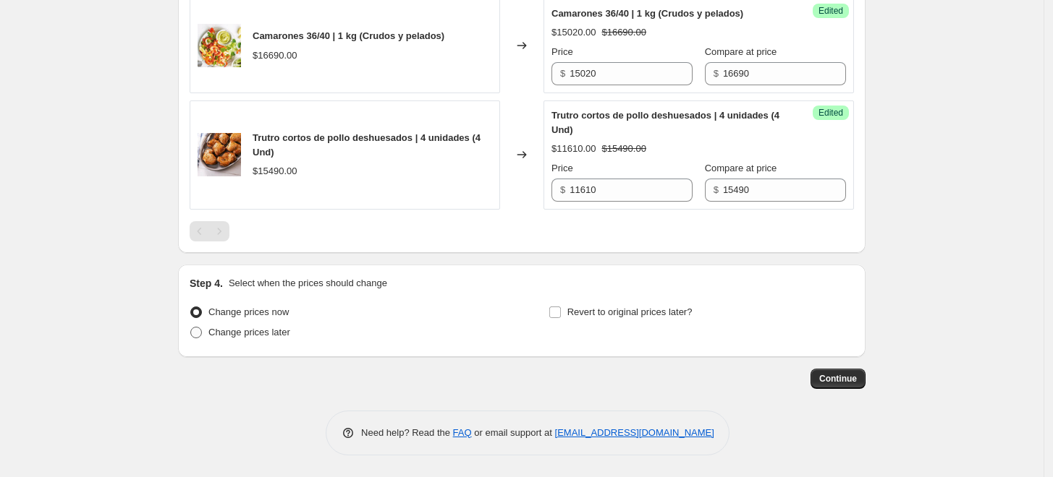
click at [277, 334] on span "Change prices later" at bounding box center [249, 332] width 82 height 11
click at [191, 328] on input "Change prices later" at bounding box center [190, 327] width 1 height 1
radio input "true"
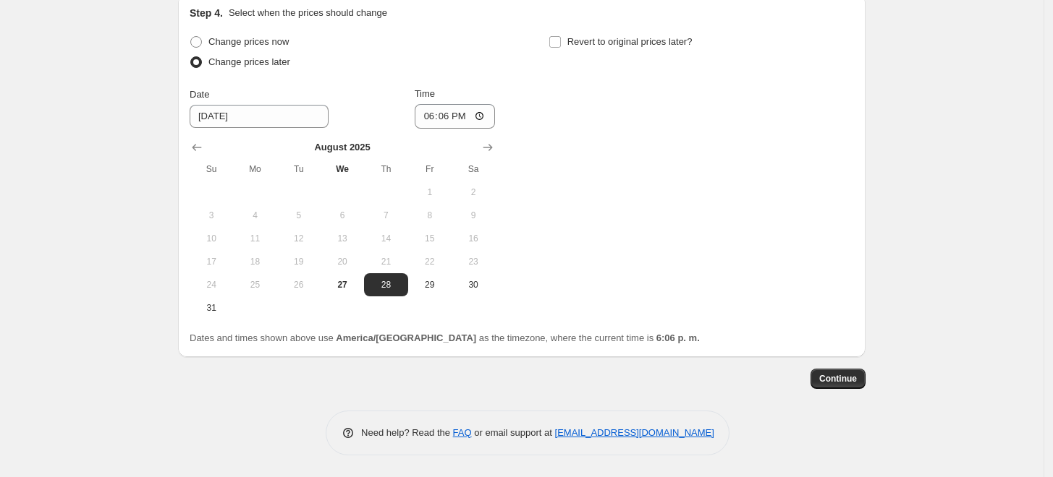
scroll to position [1565, 0]
click at [447, 111] on input "18:06" at bounding box center [455, 116] width 81 height 25
type input "09:00"
click at [558, 41] on input "Revert to original prices later?" at bounding box center [555, 42] width 12 height 12
checkbox input "true"
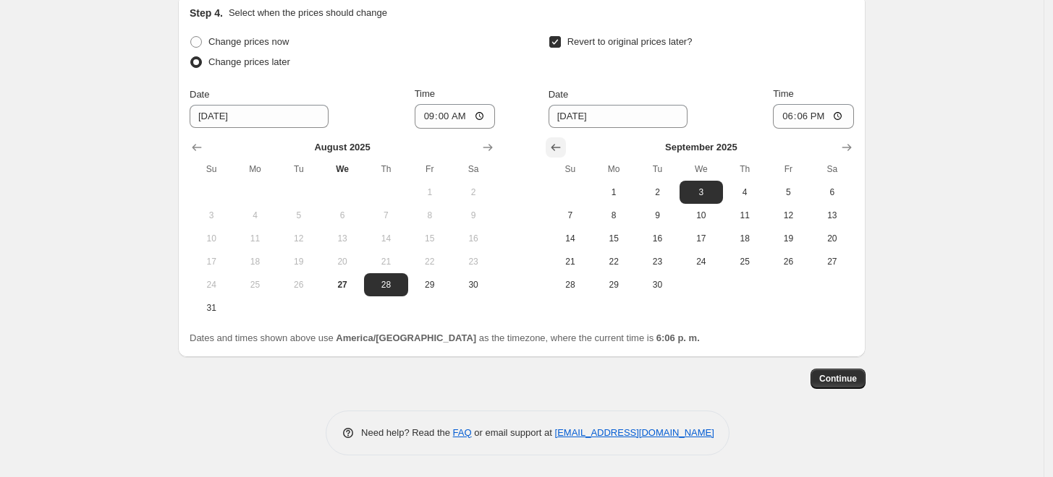
click at [554, 149] on icon "Show previous month, August 2025" at bounding box center [555, 147] width 14 height 14
click at [790, 282] on span "29" at bounding box center [788, 285] width 32 height 12
type input "8/29/2025"
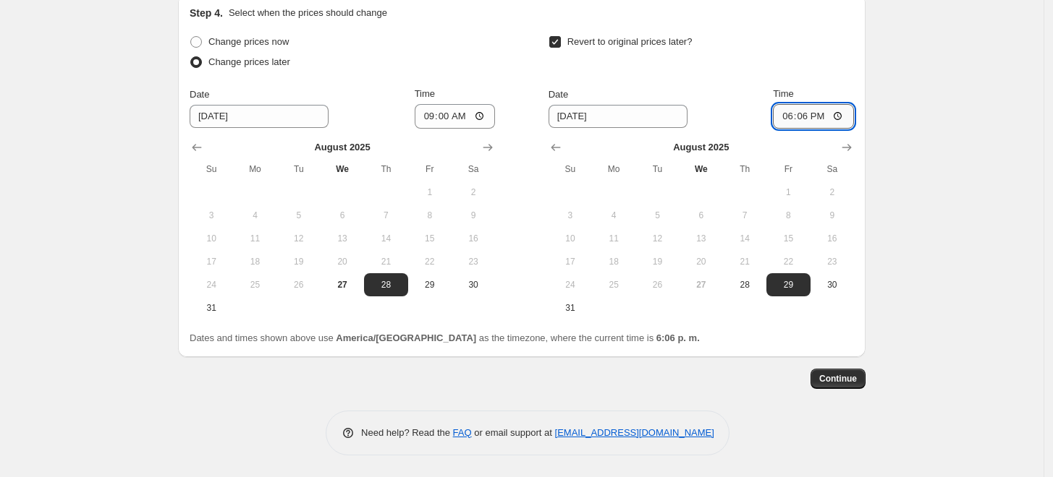
click at [811, 123] on input "18:06" at bounding box center [813, 116] width 81 height 25
type input "08:00"
click at [862, 380] on button "Continue" at bounding box center [837, 379] width 55 height 20
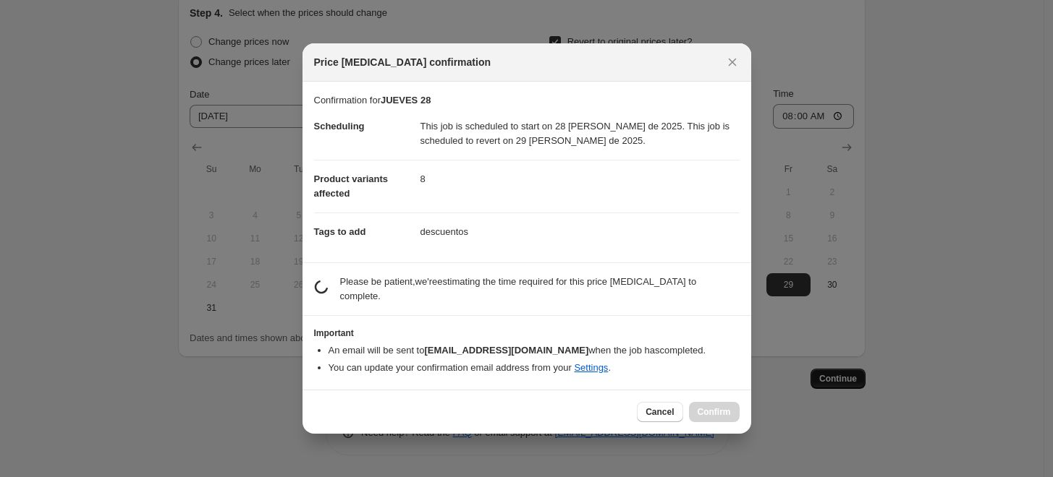
scroll to position [0, 0]
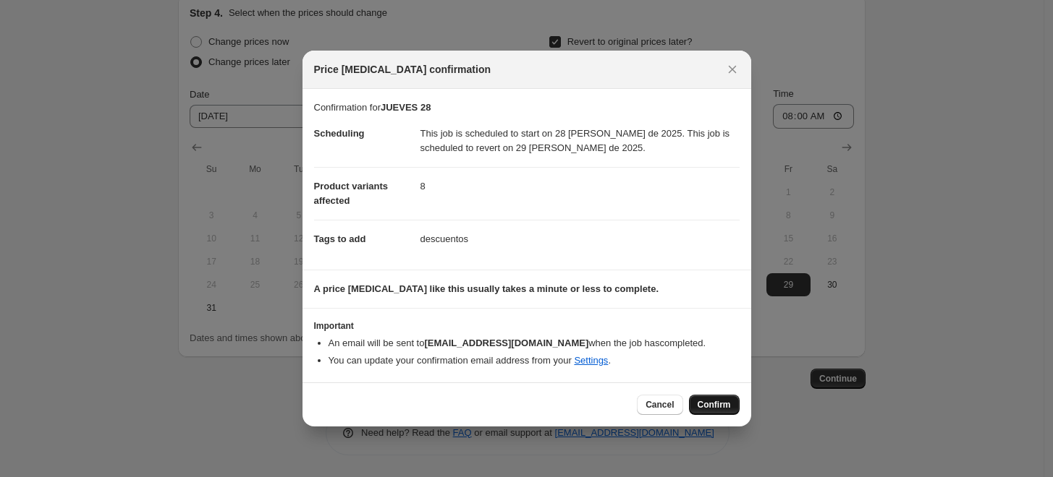
click at [694, 404] on button "Confirm" at bounding box center [714, 405] width 51 height 20
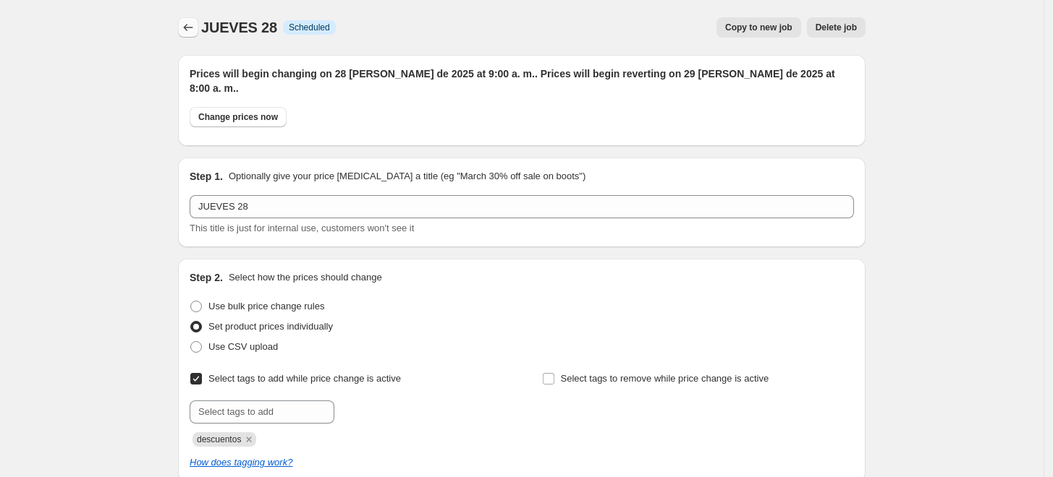
click at [191, 22] on icon "Price change jobs" at bounding box center [188, 27] width 14 height 14
